Goal: Find specific page/section: Find specific page/section

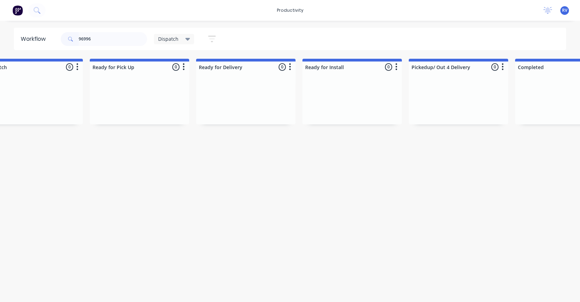
scroll to position [0, 414]
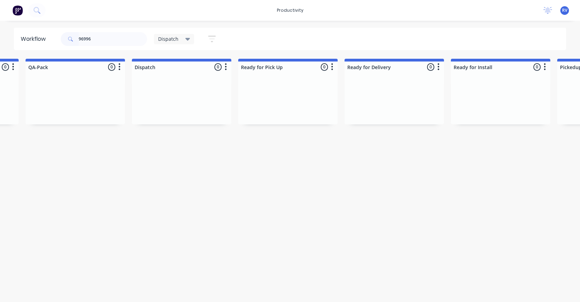
type input "96996"
drag, startPoint x: 177, startPoint y: 38, endPoint x: 172, endPoint y: 42, distance: 5.9
click at [176, 38] on span "Dispatch" at bounding box center [168, 38] width 20 height 7
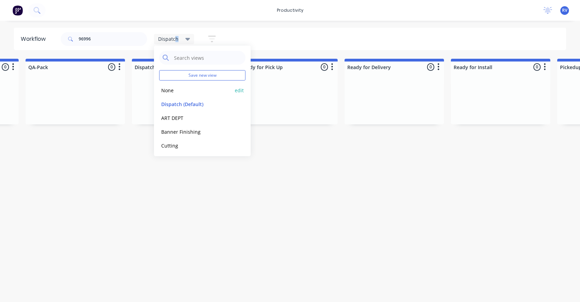
click at [167, 91] on button "None" at bounding box center [195, 90] width 73 height 8
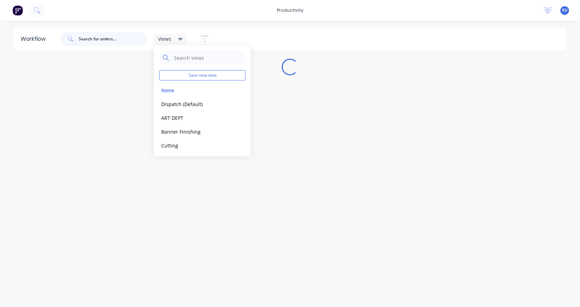
click at [94, 39] on input "text" at bounding box center [113, 39] width 68 height 14
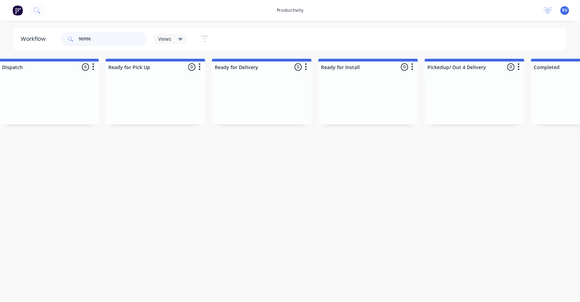
scroll to position [0, 2072]
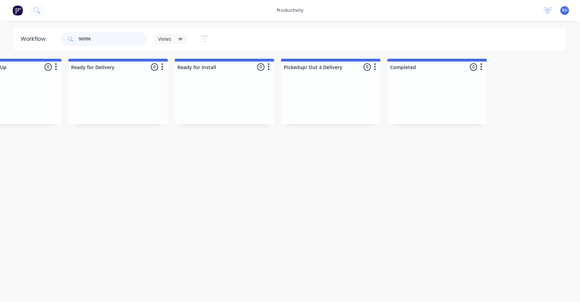
type input "96996"
click at [164, 42] on div "Views" at bounding box center [170, 39] width 33 height 10
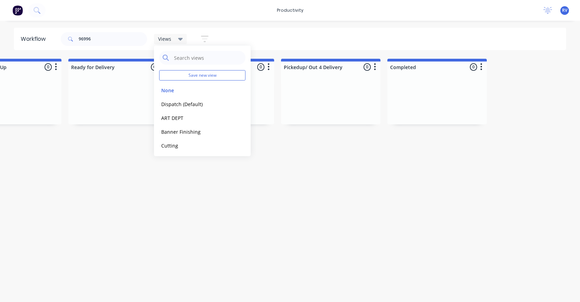
drag, startPoint x: 171, startPoint y: 104, endPoint x: 131, endPoint y: 76, distance: 48.5
click at [170, 102] on button "Dispatch (Default)" at bounding box center [195, 104] width 73 height 8
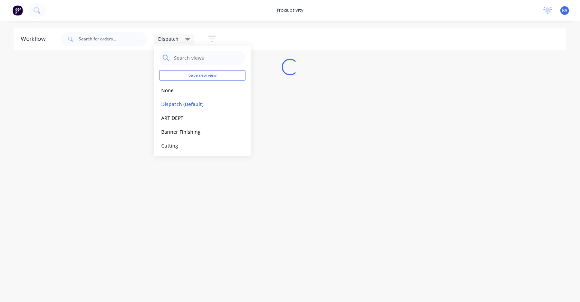
scroll to position [0, 0]
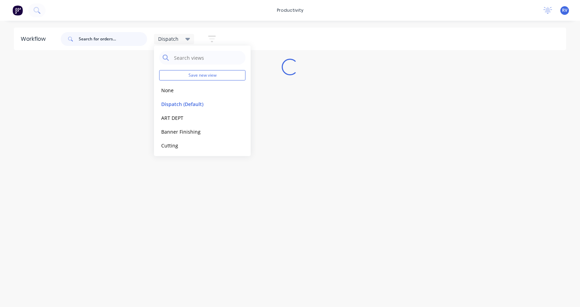
click at [108, 44] on input "text" at bounding box center [113, 39] width 68 height 14
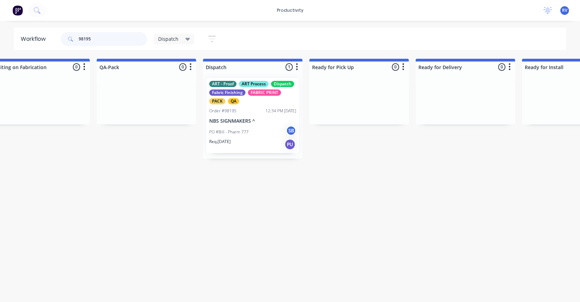
scroll to position [0, 302]
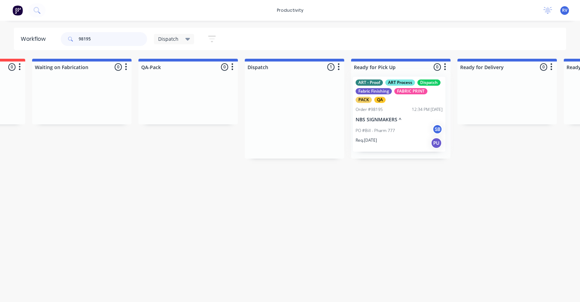
drag, startPoint x: 296, startPoint y: 100, endPoint x: 400, endPoint y: 98, distance: 104.2
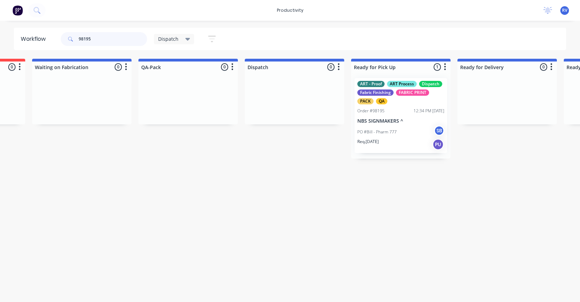
type input "98195"
click at [379, 118] on p "NBS SIGNMAKERS ^" at bounding box center [400, 121] width 87 height 6
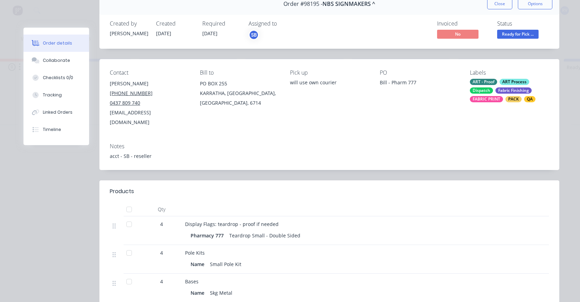
scroll to position [0, 0]
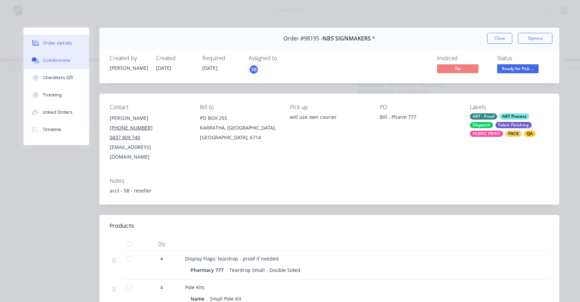
click at [63, 64] on button "Collaborate" at bounding box center [56, 60] width 66 height 17
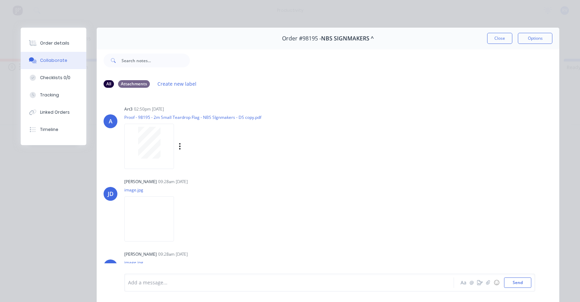
scroll to position [39, 0]
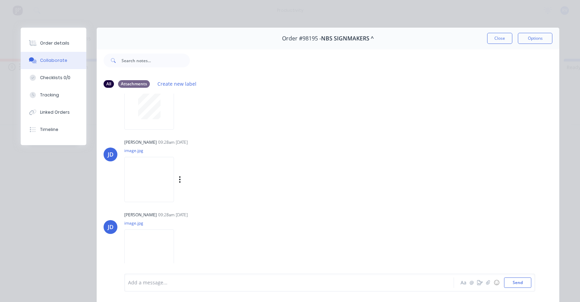
click at [133, 169] on img at bounding box center [149, 179] width 50 height 45
click at [151, 234] on img at bounding box center [149, 251] width 50 height 45
click at [151, 253] on img at bounding box center [149, 251] width 50 height 45
click at [147, 177] on img at bounding box center [149, 179] width 50 height 45
click at [499, 41] on button "Close" at bounding box center [499, 38] width 25 height 11
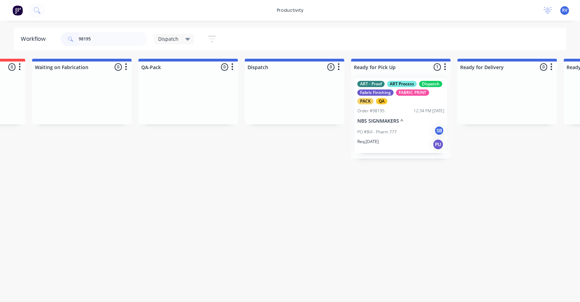
drag, startPoint x: 179, startPoint y: 39, endPoint x: 175, endPoint y: 38, distance: 4.0
click at [178, 39] on div "Dispatch" at bounding box center [174, 39] width 32 height 6
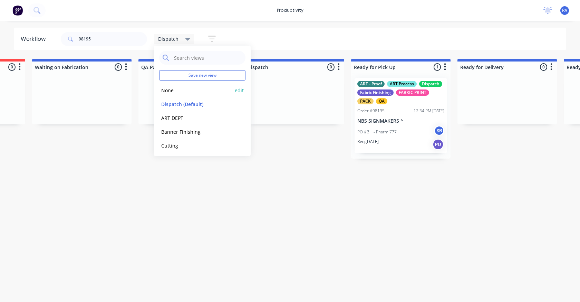
click at [170, 91] on button "None" at bounding box center [195, 90] width 73 height 8
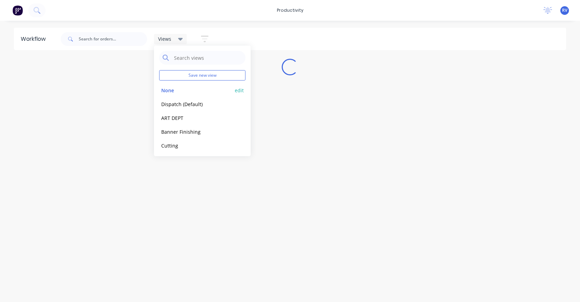
scroll to position [0, 0]
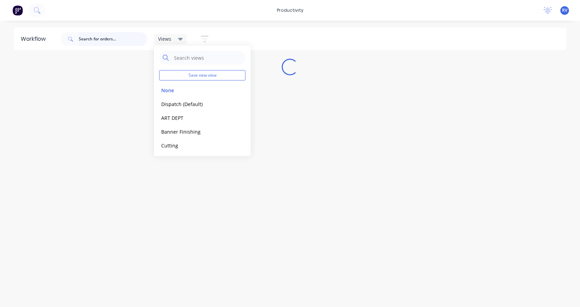
click at [116, 39] on input "text" at bounding box center [113, 39] width 68 height 14
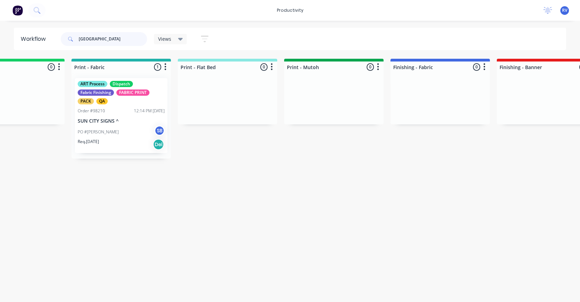
scroll to position [0, 927]
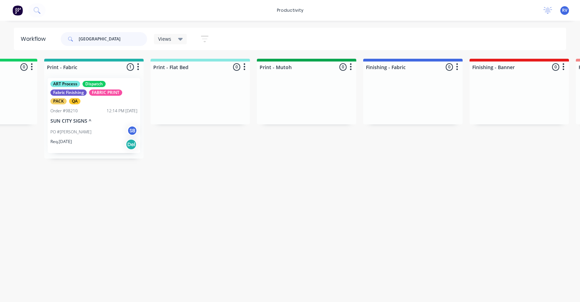
type input "[GEOGRAPHIC_DATA]"
click at [78, 102] on div "QA" at bounding box center [74, 101] width 11 height 6
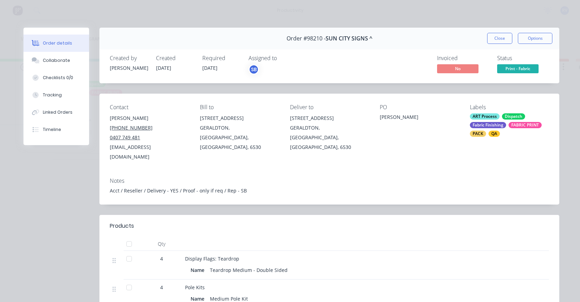
click at [504, 70] on span "Print - Fabric" at bounding box center [517, 68] width 41 height 9
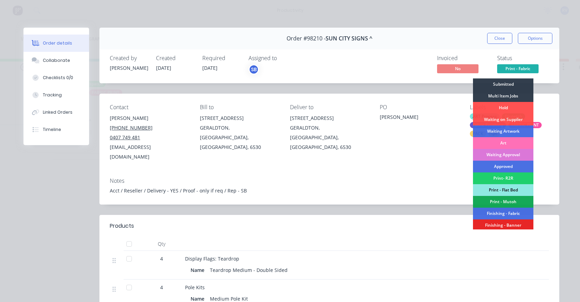
scroll to position [69, 0]
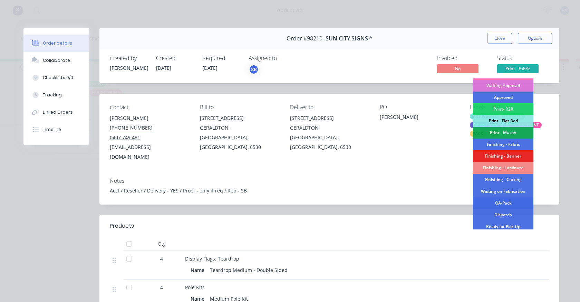
click at [497, 202] on div "QA-Pack" at bounding box center [503, 203] width 60 height 12
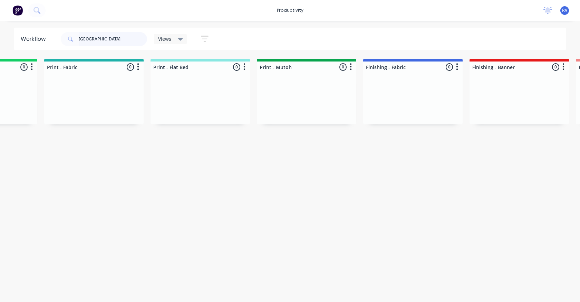
drag, startPoint x: 109, startPoint y: 38, endPoint x: 0, endPoint y: 27, distance: 109.6
click at [0, 32] on div "Workflow sun city Views Save new view None edit Dispatch (Default) edit ART DEP…" at bounding box center [290, 39] width 580 height 22
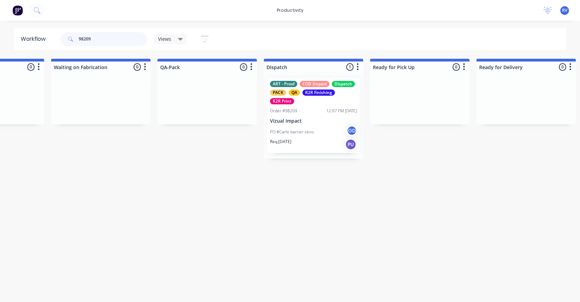
scroll to position [0, 1687]
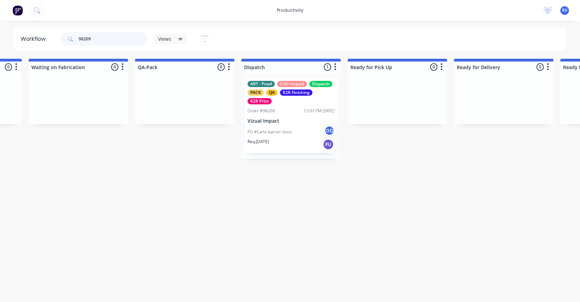
type input "98209"
click at [164, 37] on span "Views" at bounding box center [164, 38] width 13 height 7
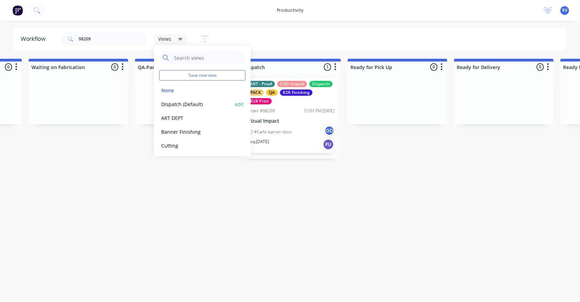
click at [169, 103] on button "Dispatch (Default)" at bounding box center [195, 104] width 73 height 8
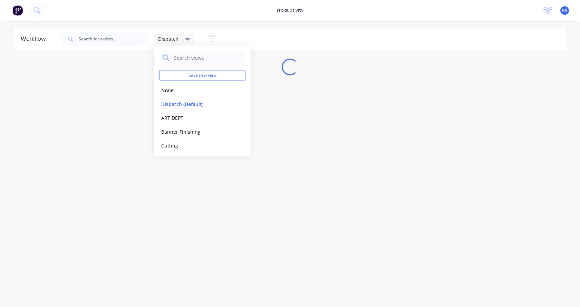
click at [175, 184] on div "Workflow Dispatch Save new view None edit Dispatch (Default) edit ART DEPT edit…" at bounding box center [290, 160] width 580 height 265
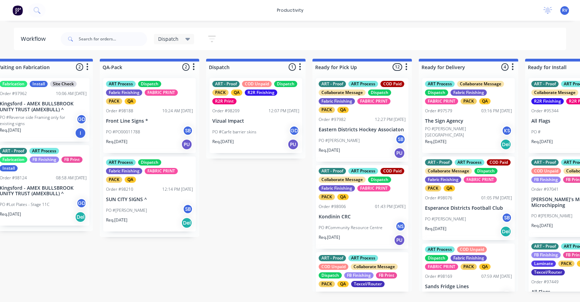
scroll to position [0, 350]
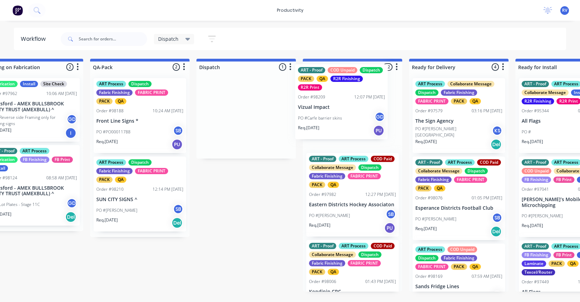
drag, startPoint x: 214, startPoint y: 125, endPoint x: 312, endPoint y: 110, distance: 99.8
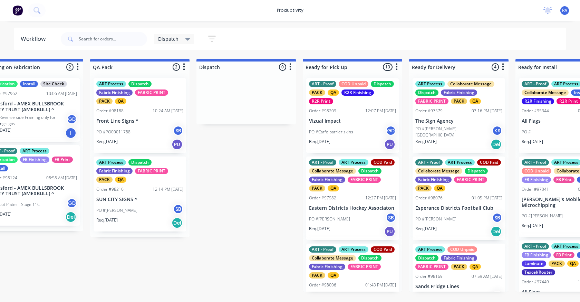
click at [144, 218] on div "Req. [DATE] Del" at bounding box center [139, 223] width 87 height 12
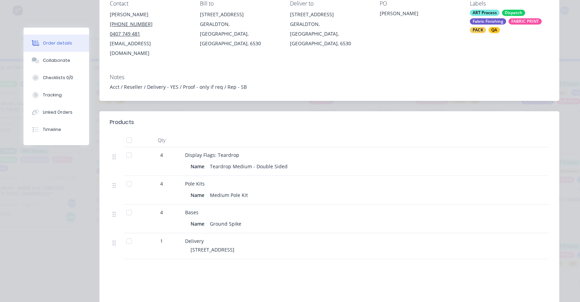
scroll to position [35, 0]
